Goal: Navigation & Orientation: Find specific page/section

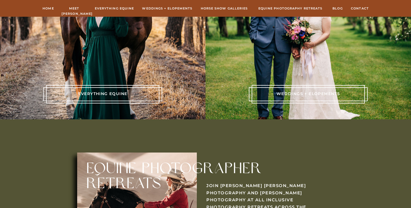
scroll to position [1242, 0]
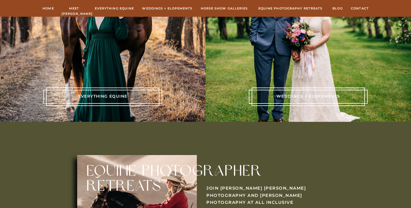
click at [94, 92] on div at bounding box center [102, 97] width 113 height 18
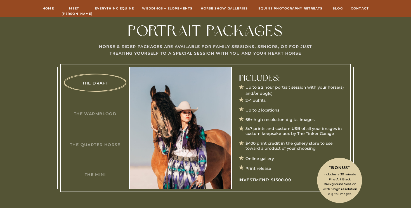
scroll to position [278, 0]
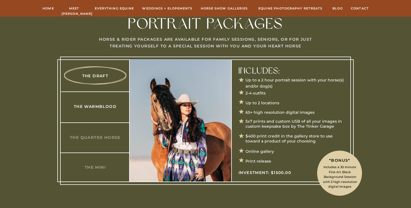
click at [87, 107] on h3 "The Warmblood" at bounding box center [95, 107] width 54 height 6
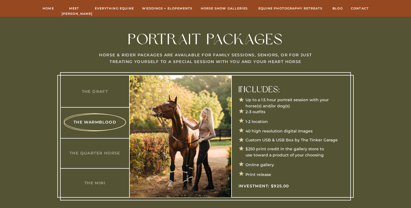
scroll to position [262, 0]
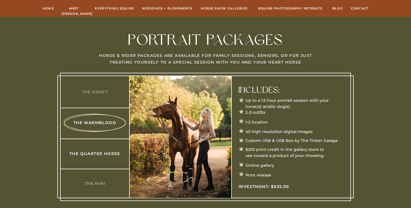
click at [97, 151] on h3 "The Quarter Horse" at bounding box center [95, 154] width 54 height 6
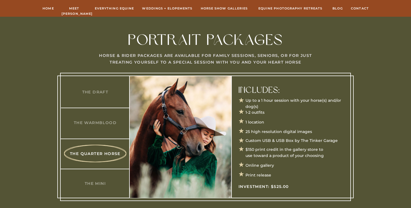
click at [97, 127] on div at bounding box center [205, 137] width 290 height 128
click at [99, 122] on h3 "The Warmblood" at bounding box center [95, 123] width 54 height 6
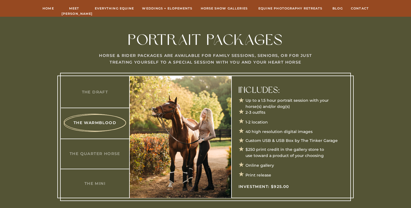
click at [101, 104] on div at bounding box center [205, 137] width 290 height 128
click at [101, 97] on div at bounding box center [205, 137] width 290 height 128
click at [99, 89] on h3 "The Draft" at bounding box center [95, 92] width 54 height 6
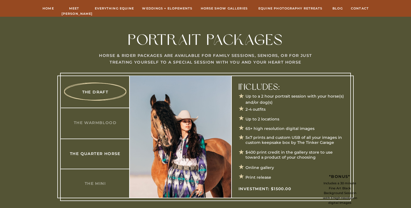
click at [96, 152] on h3 "The Quarter Horse" at bounding box center [95, 154] width 54 height 6
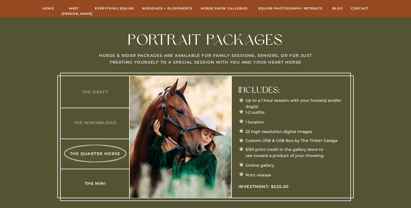
click at [98, 183] on h3 "The Mini" at bounding box center [95, 184] width 54 height 6
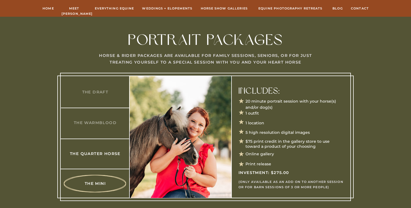
click at [97, 151] on h3 "The Quarter Horse" at bounding box center [95, 154] width 54 height 6
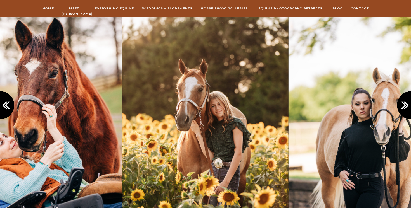
scroll to position [515, 0]
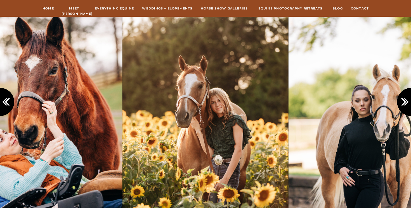
click at [405, 101] on icon at bounding box center [405, 101] width 9 height 9
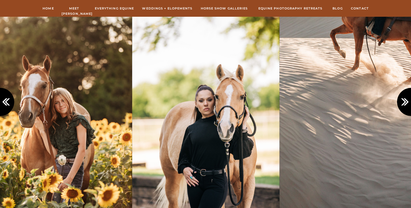
click at [405, 101] on icon at bounding box center [405, 101] width 9 height 9
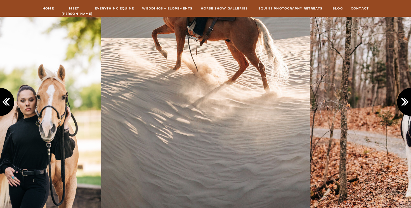
click at [405, 101] on icon at bounding box center [405, 101] width 9 height 9
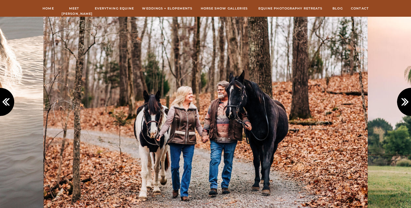
click at [405, 101] on icon at bounding box center [405, 101] width 9 height 9
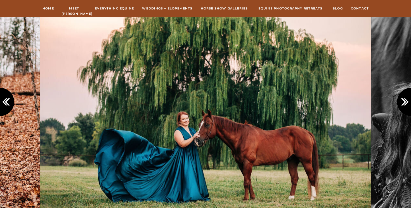
click at [405, 101] on icon at bounding box center [405, 101] width 9 height 9
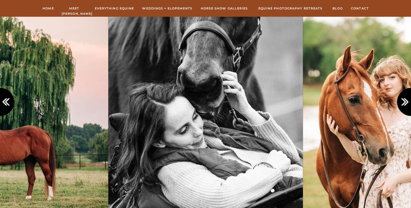
click at [405, 101] on icon at bounding box center [405, 101] width 9 height 9
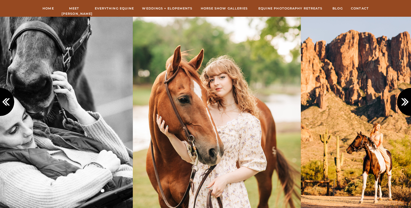
click at [405, 101] on icon at bounding box center [405, 101] width 9 height 9
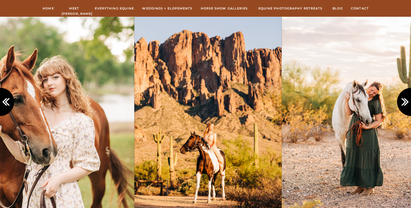
click at [405, 101] on icon at bounding box center [405, 101] width 9 height 9
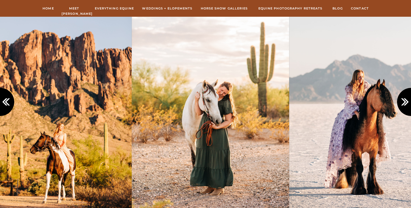
click at [405, 101] on icon at bounding box center [405, 101] width 9 height 9
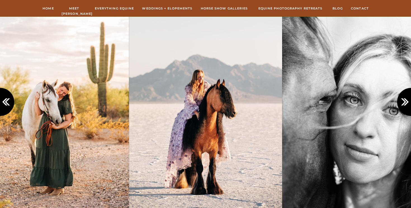
click at [405, 101] on icon at bounding box center [405, 101] width 9 height 9
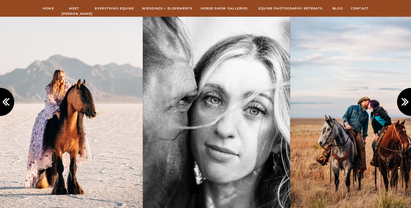
click at [405, 101] on icon at bounding box center [405, 101] width 9 height 9
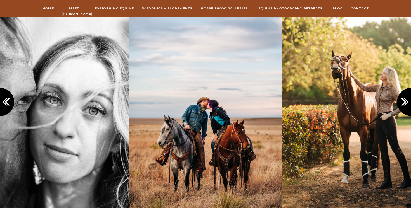
click at [405, 101] on icon at bounding box center [405, 101] width 9 height 9
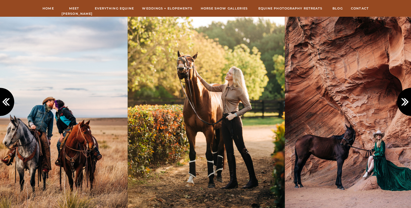
click at [405, 101] on icon at bounding box center [405, 101] width 9 height 9
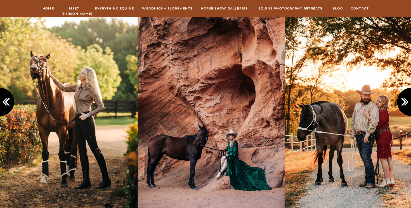
click at [405, 101] on icon at bounding box center [405, 101] width 9 height 9
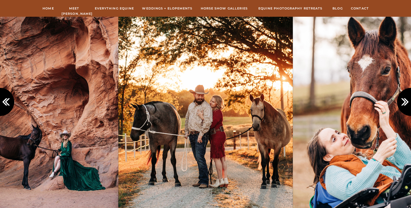
click at [405, 101] on icon at bounding box center [405, 101] width 9 height 9
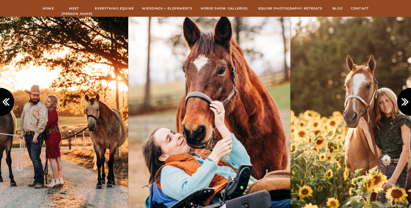
click at [405, 101] on icon at bounding box center [405, 101] width 9 height 9
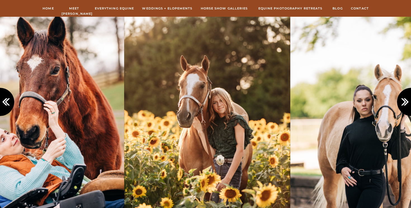
click at [405, 101] on icon at bounding box center [405, 101] width 9 height 9
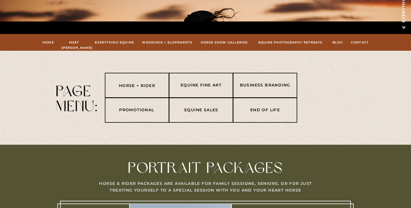
scroll to position [148, 0]
